Goal: Information Seeking & Learning: Learn about a topic

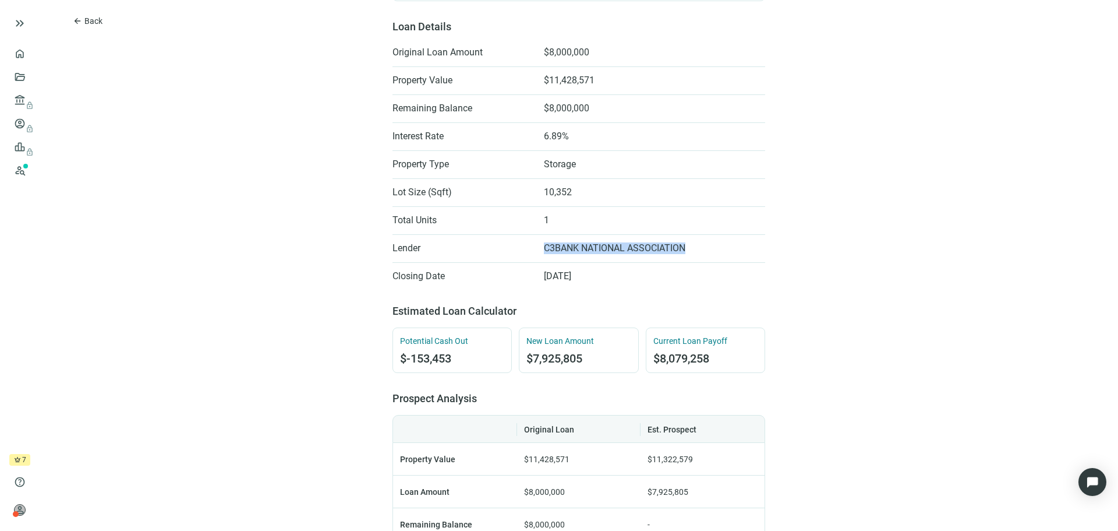
scroll to position [175, 0]
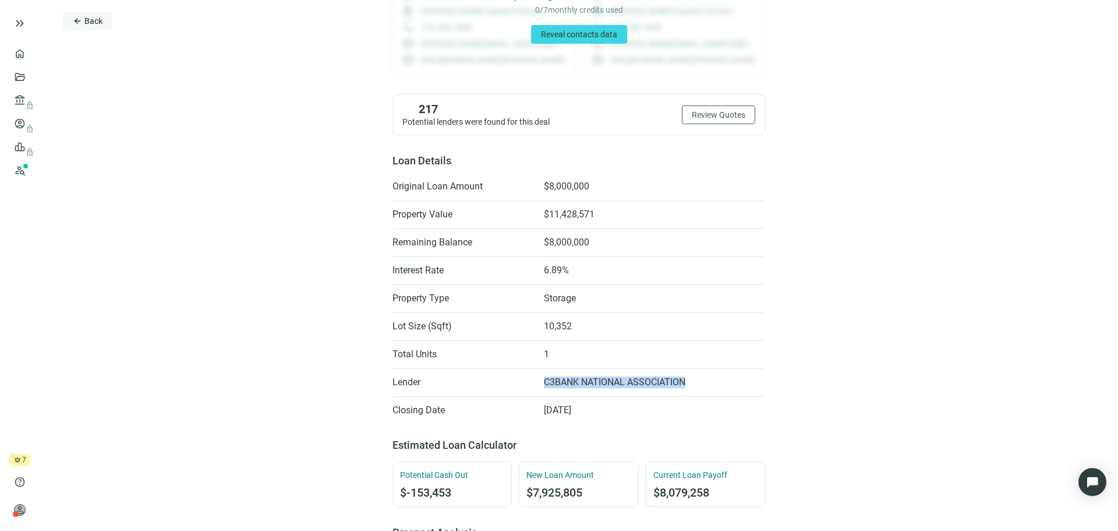
click at [86, 19] on span "Back" at bounding box center [93, 20] width 18 height 9
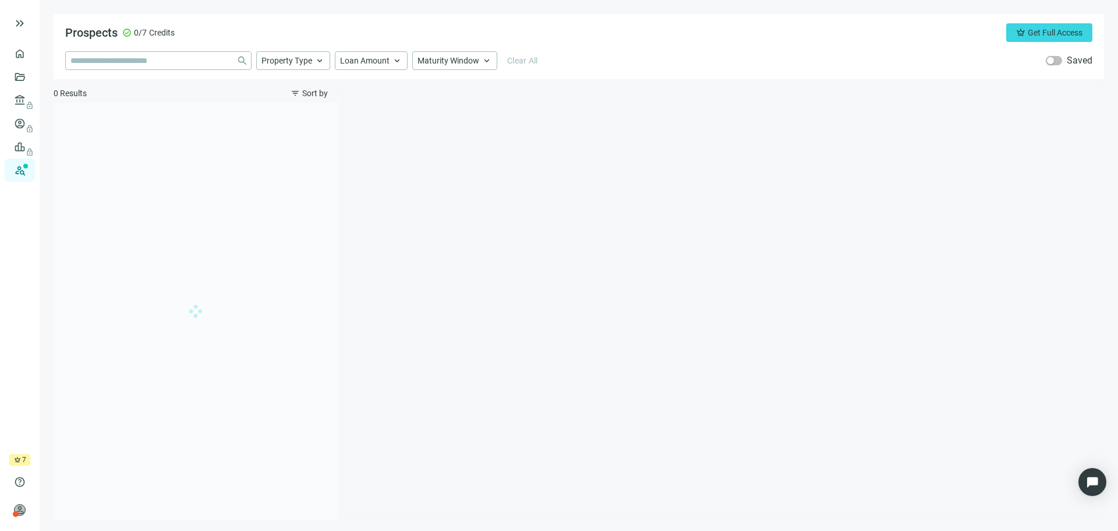
type input "**********"
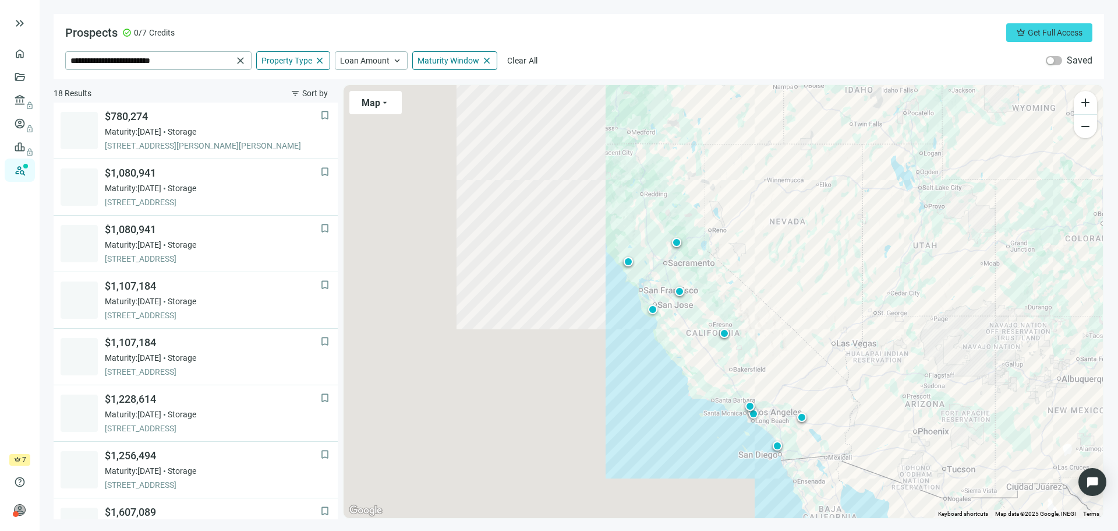
scroll to position [600, 0]
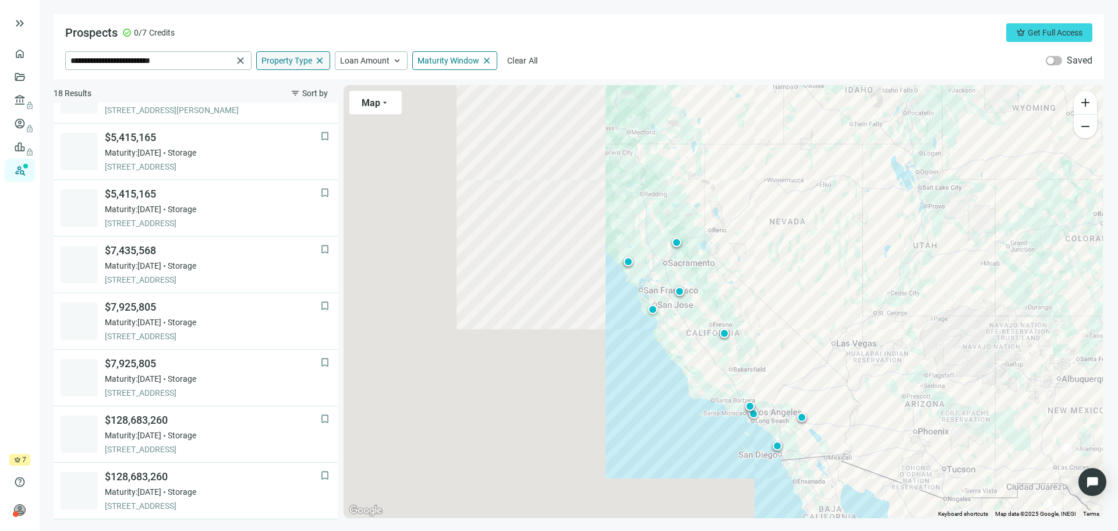
click at [289, 63] on span "Property Type" at bounding box center [286, 60] width 51 height 10
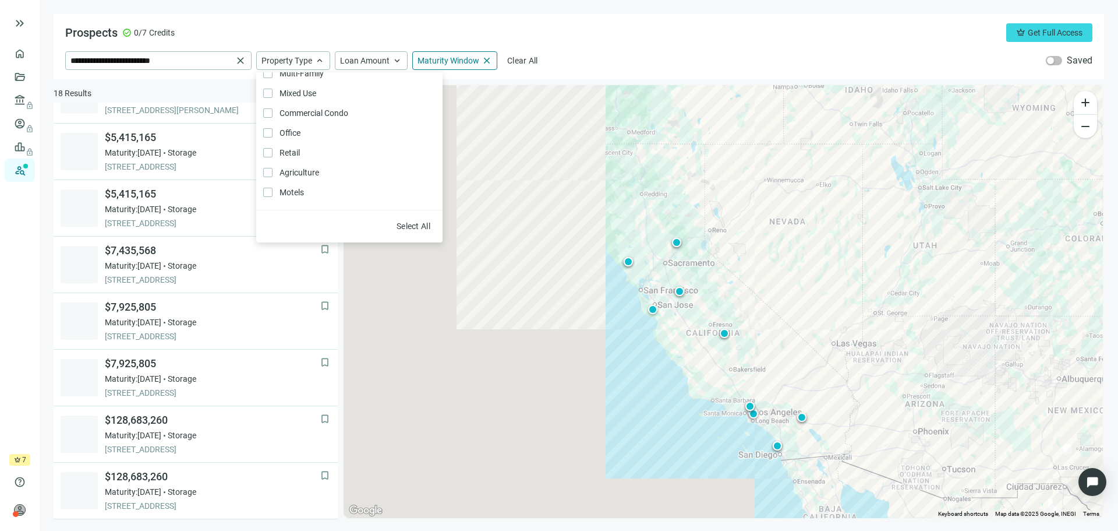
scroll to position [73, 0]
click at [616, 56] on div "**********" at bounding box center [578, 60] width 1027 height 19
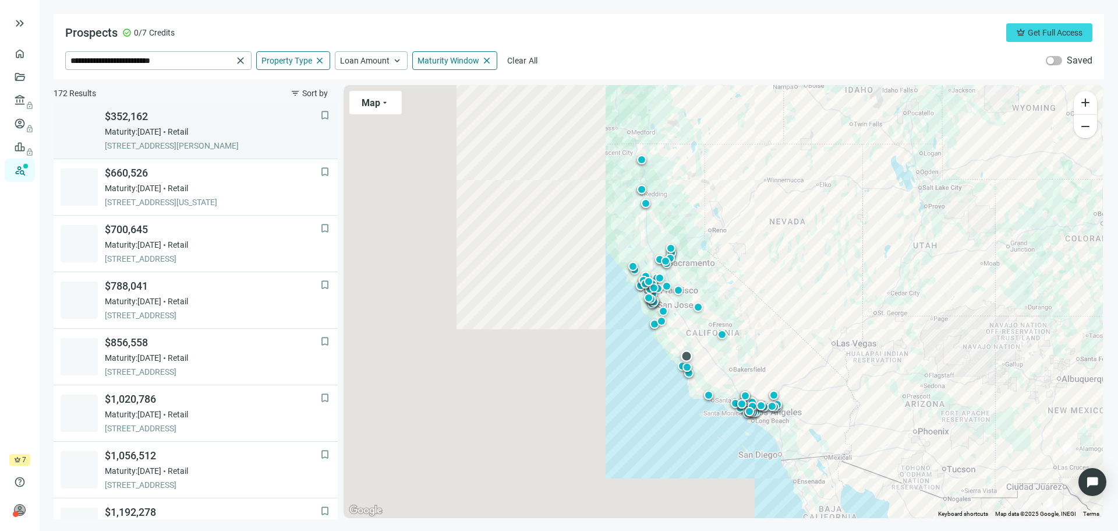
click at [157, 126] on span "Maturity: [DATE]" at bounding box center [133, 132] width 56 height 12
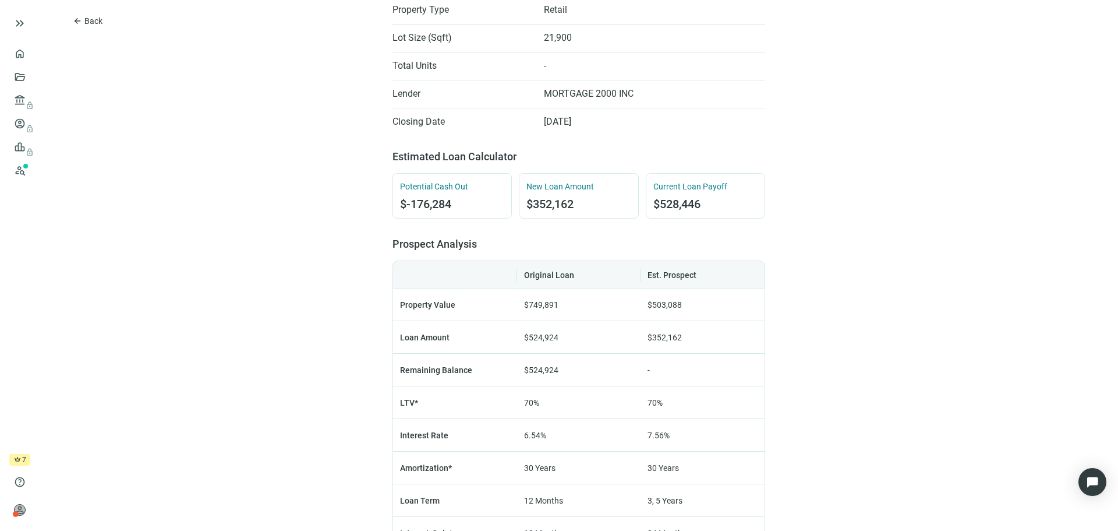
scroll to position [466, 0]
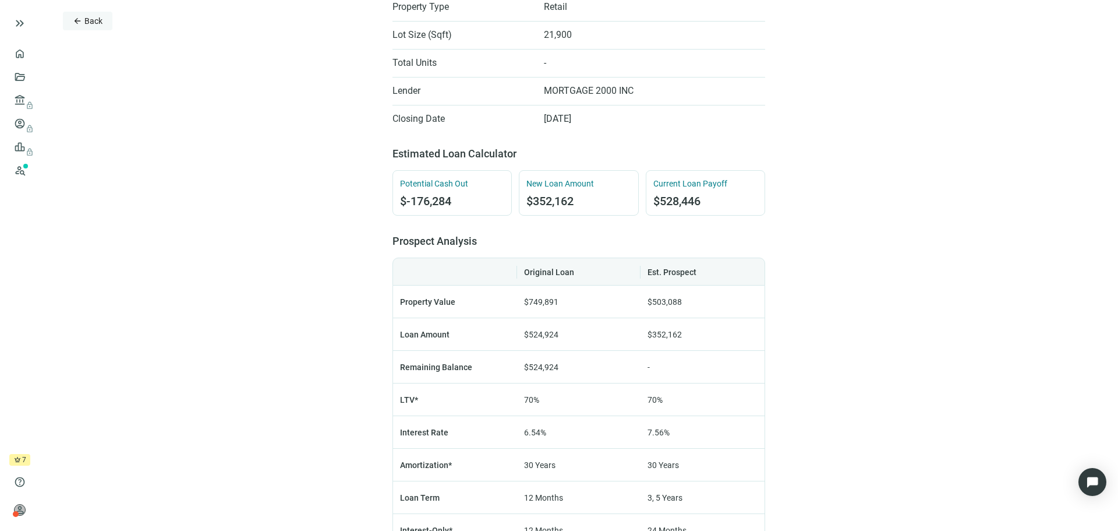
click at [84, 26] on button "arrow_back Back" at bounding box center [88, 21] width 50 height 19
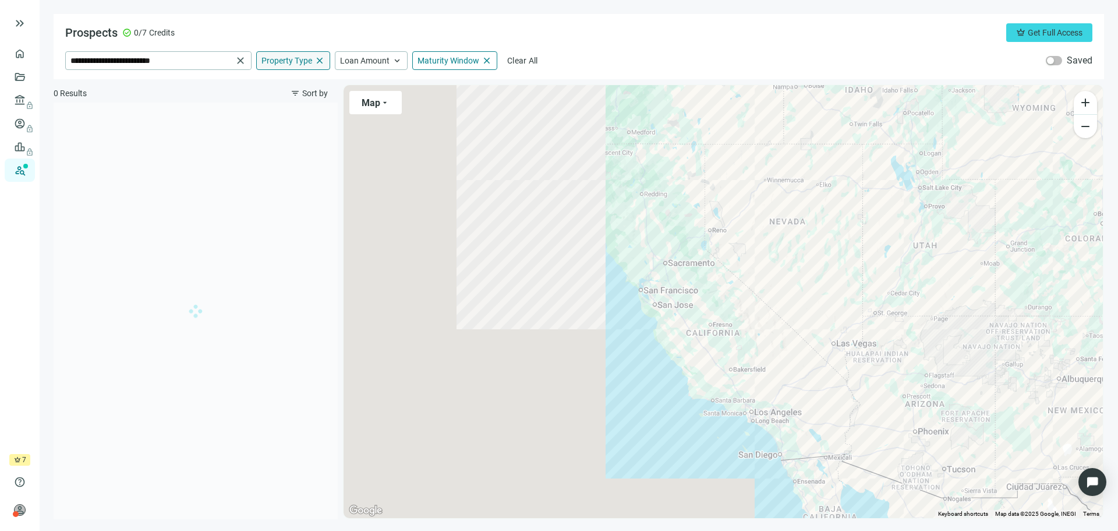
click at [292, 58] on span "Property Type" at bounding box center [286, 60] width 51 height 10
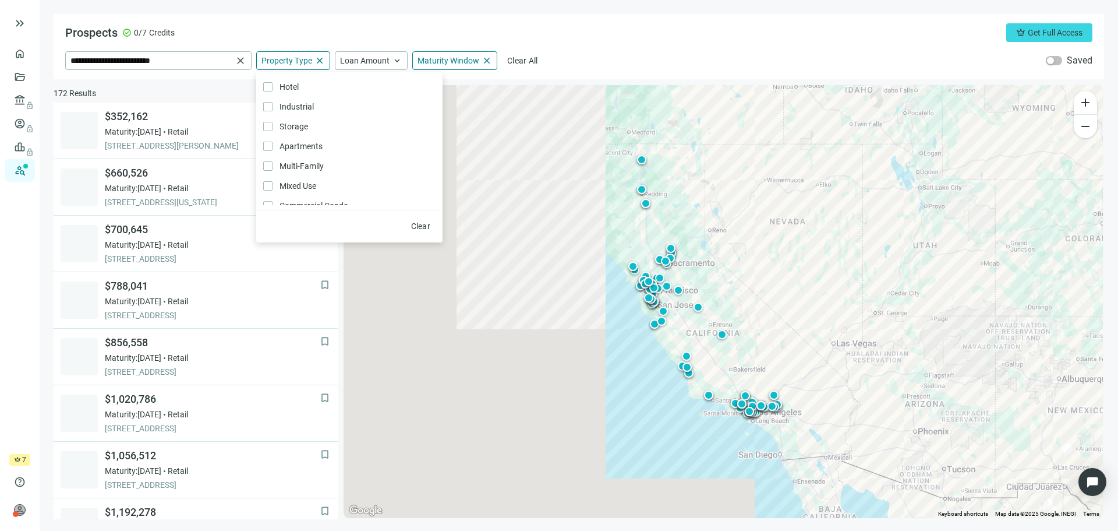
drag, startPoint x: 625, startPoint y: 64, endPoint x: 561, endPoint y: 80, distance: 66.1
click at [625, 64] on div "**********" at bounding box center [578, 60] width 1027 height 19
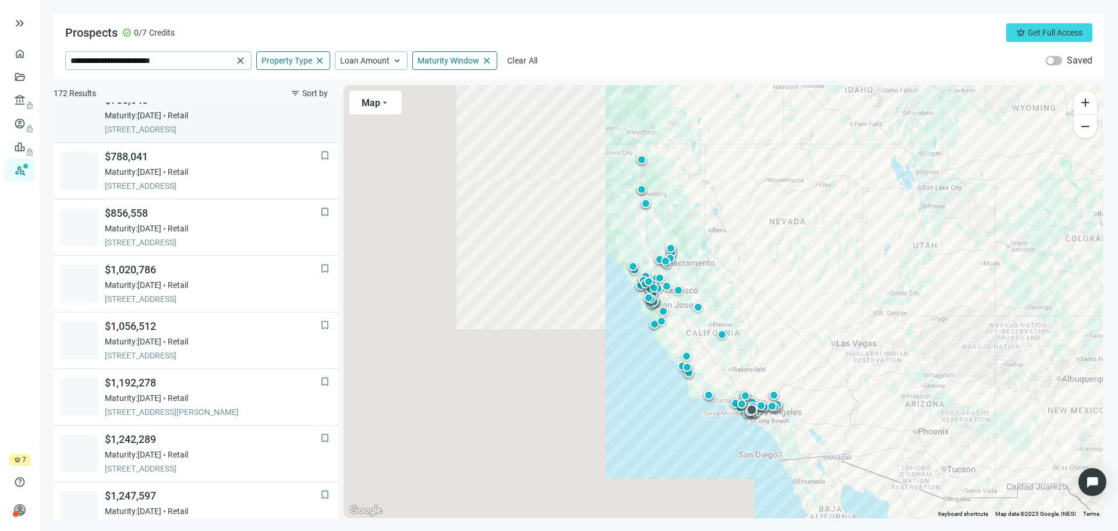
scroll to position [291, 0]
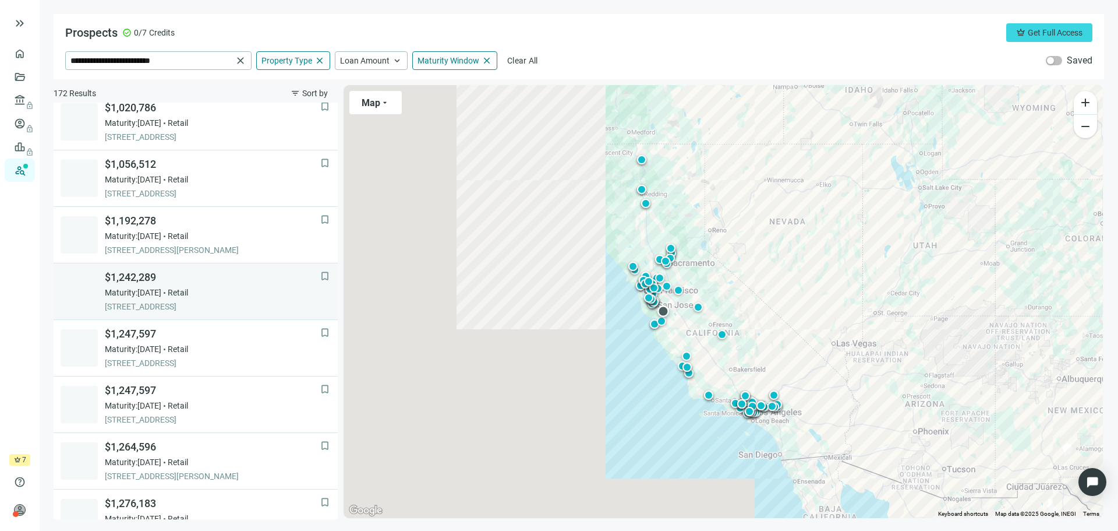
click at [161, 297] on span "Maturity: [DATE]" at bounding box center [133, 293] width 56 height 12
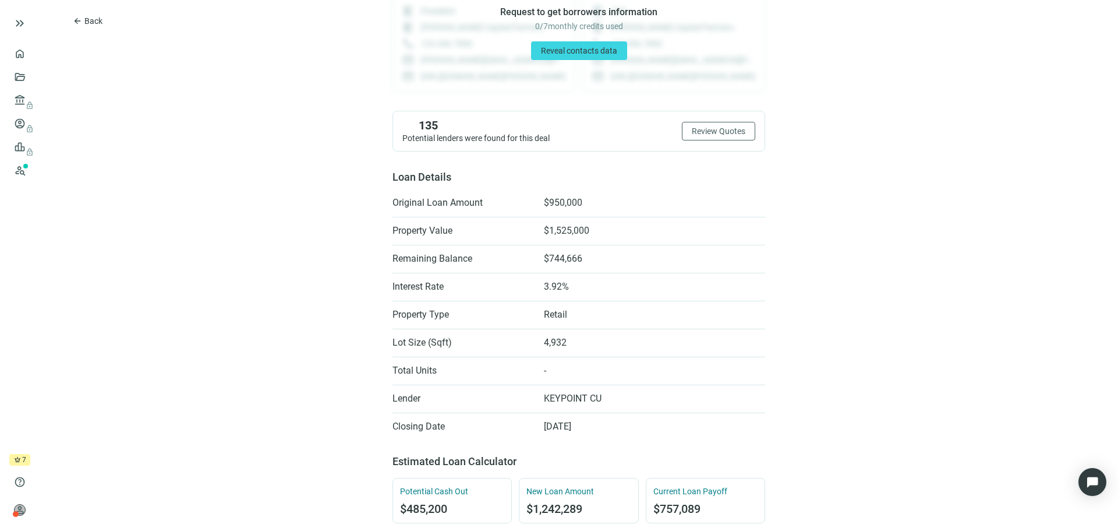
scroll to position [175, 0]
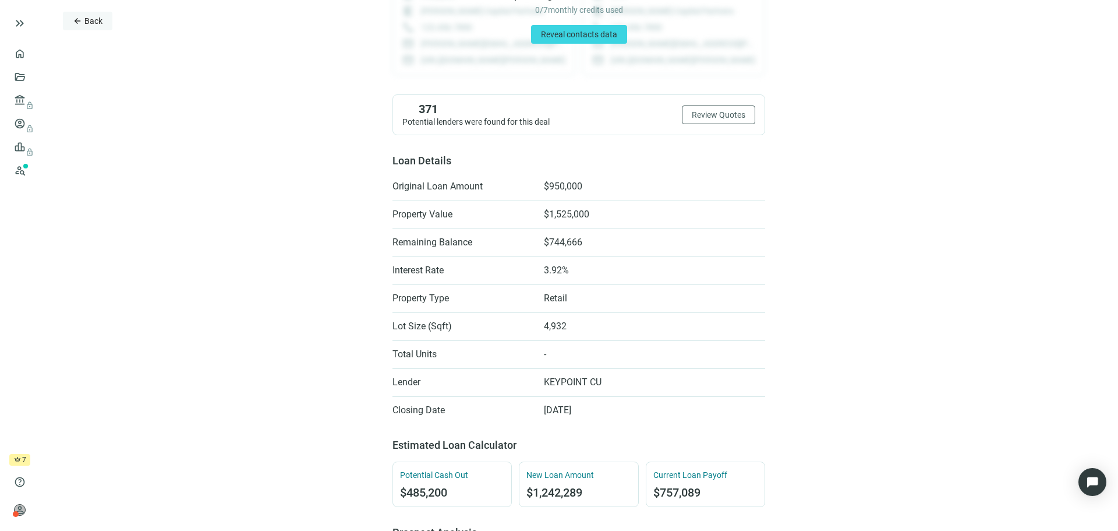
click at [88, 26] on span "Back" at bounding box center [93, 20] width 18 height 9
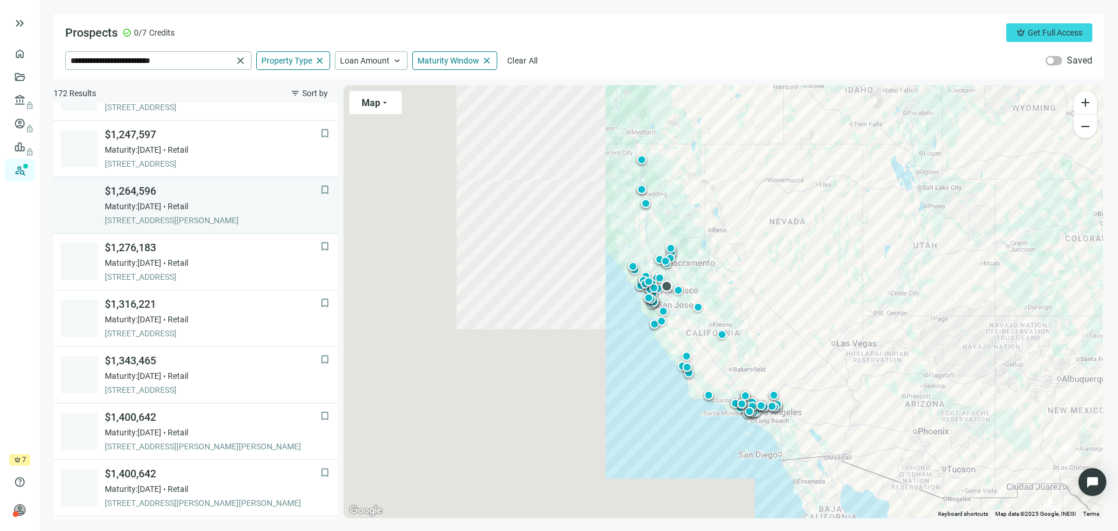
scroll to position [743, 0]
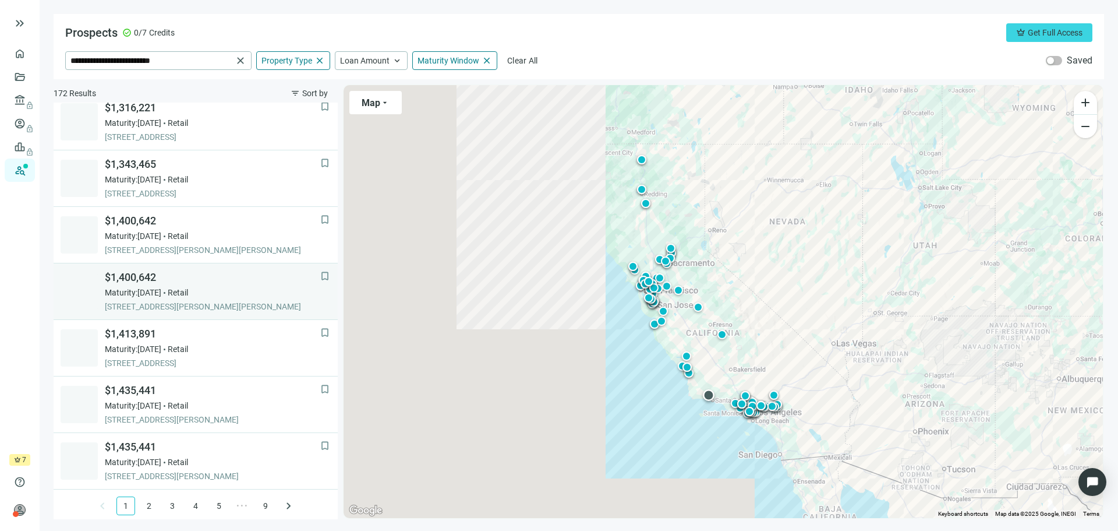
click at [190, 301] on span "[STREET_ADDRESS][PERSON_NAME][PERSON_NAME]" at bounding box center [212, 307] width 215 height 12
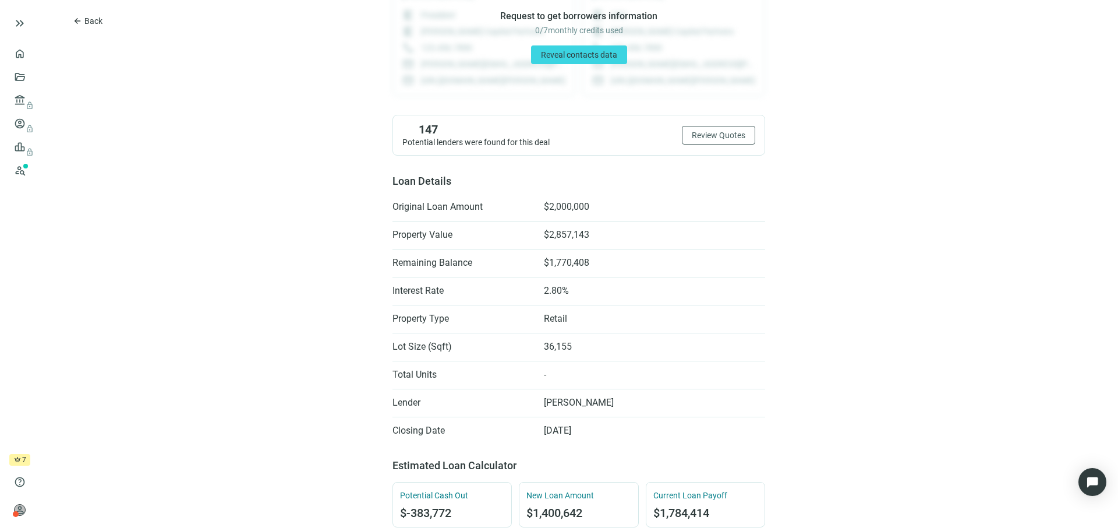
scroll to position [175, 0]
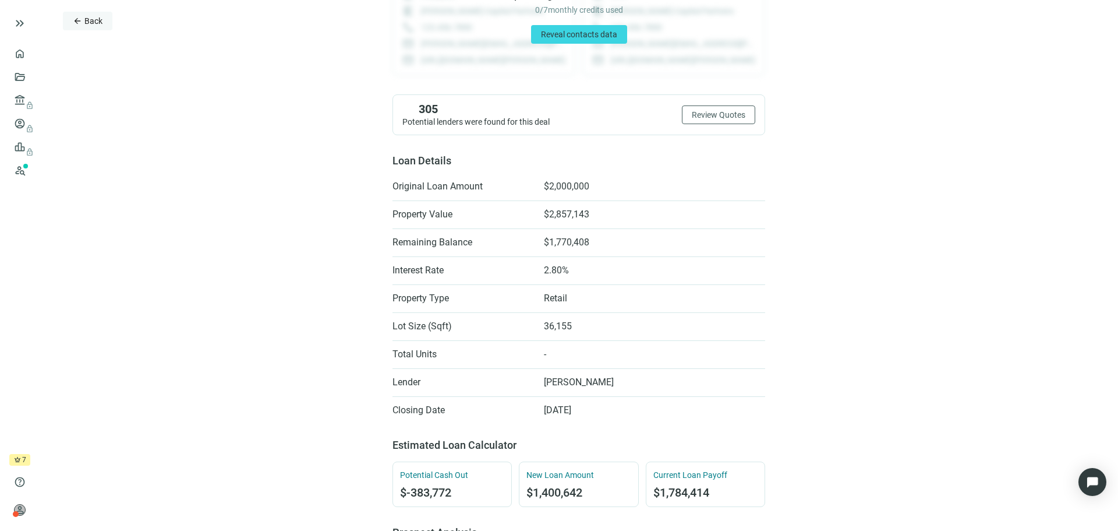
click at [87, 26] on span "Back" at bounding box center [93, 20] width 18 height 9
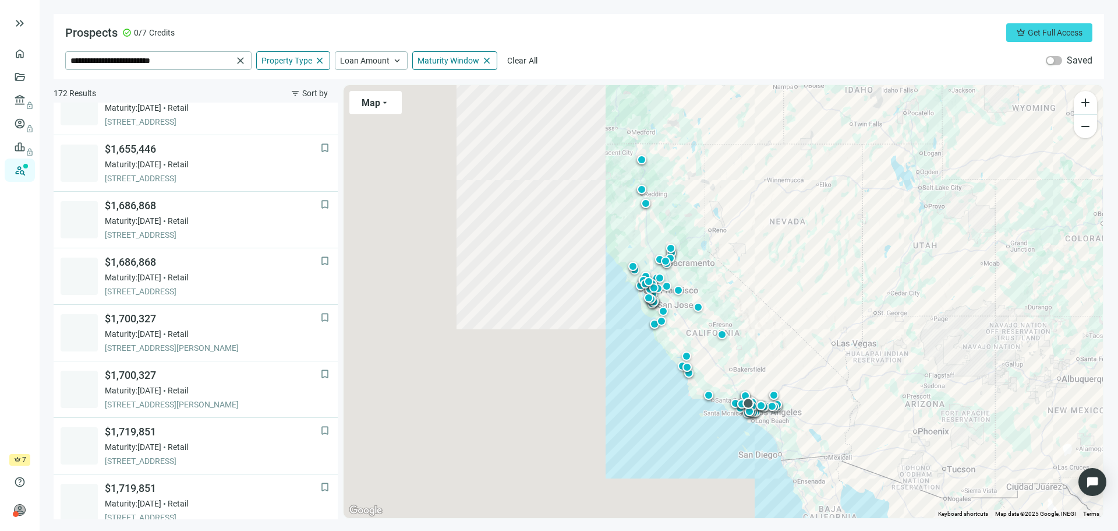
scroll to position [582, 0]
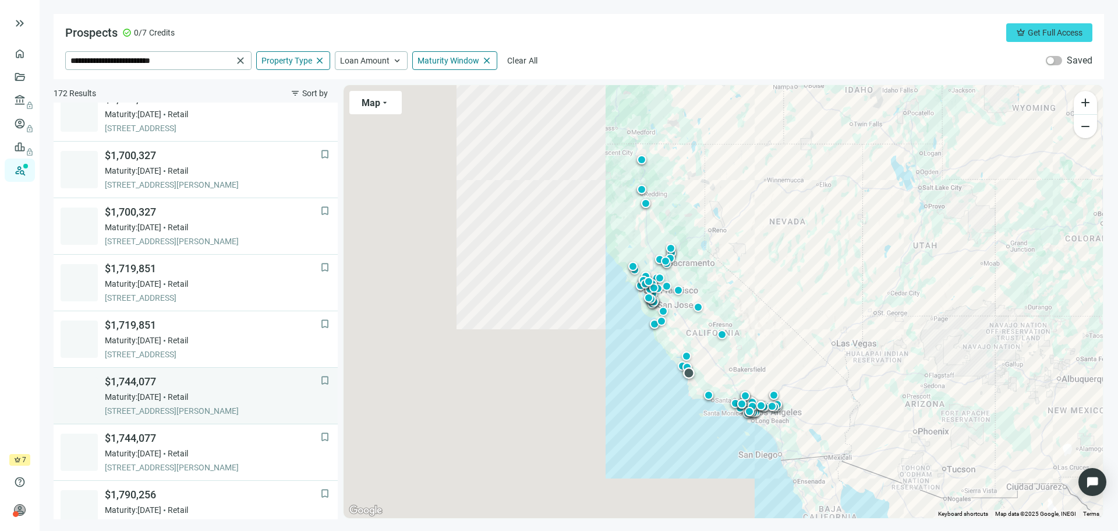
click at [153, 400] on span "Maturity: [DATE]" at bounding box center [133, 397] width 56 height 12
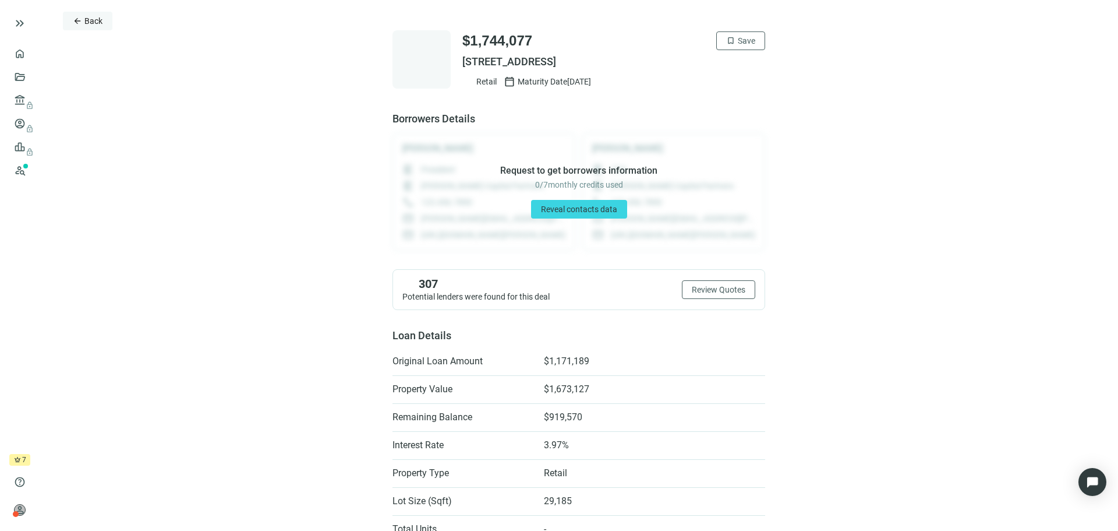
click at [84, 13] on button "arrow_back Back" at bounding box center [88, 21] width 50 height 19
